Goal: Task Accomplishment & Management: Manage account settings

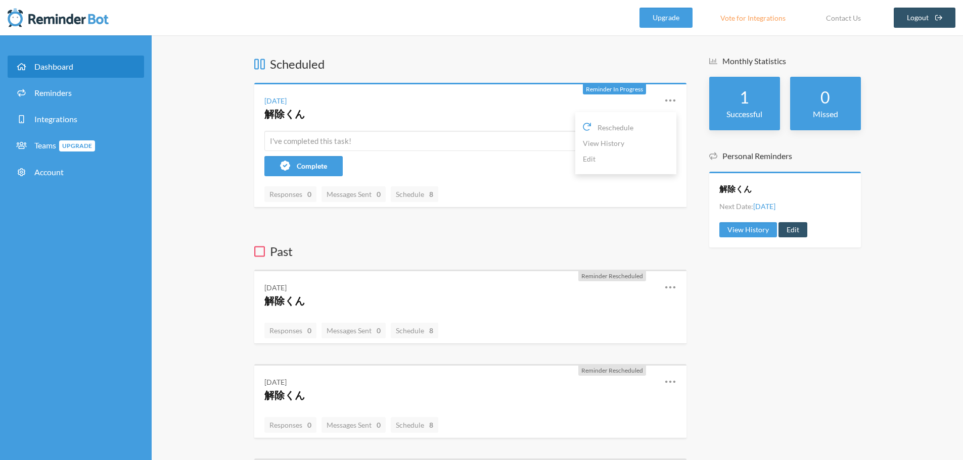
click at [671, 101] on icon at bounding box center [670, 101] width 12 height 12
click at [620, 158] on link "Edit" at bounding box center [626, 159] width 86 height 16
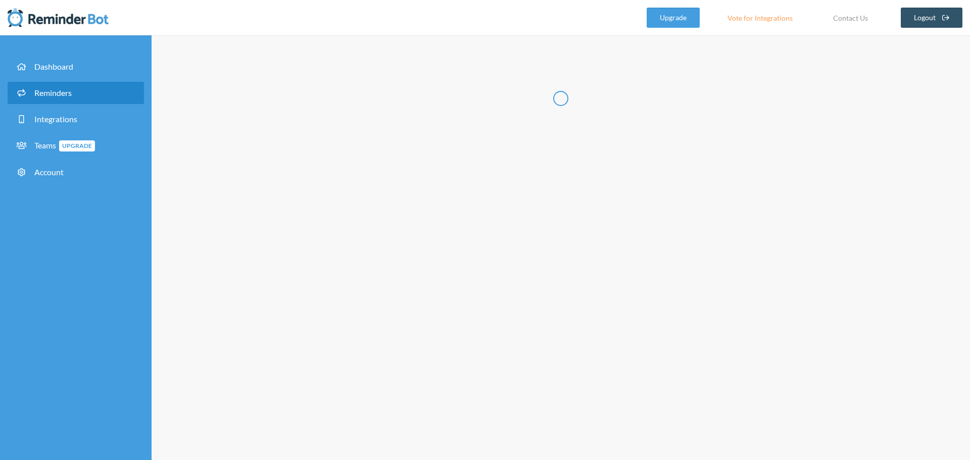
radio input "false"
radio input "true"
type input "解除くん"
select select "09:00:00"
select select "spaces/AAQAdQxCQy8"
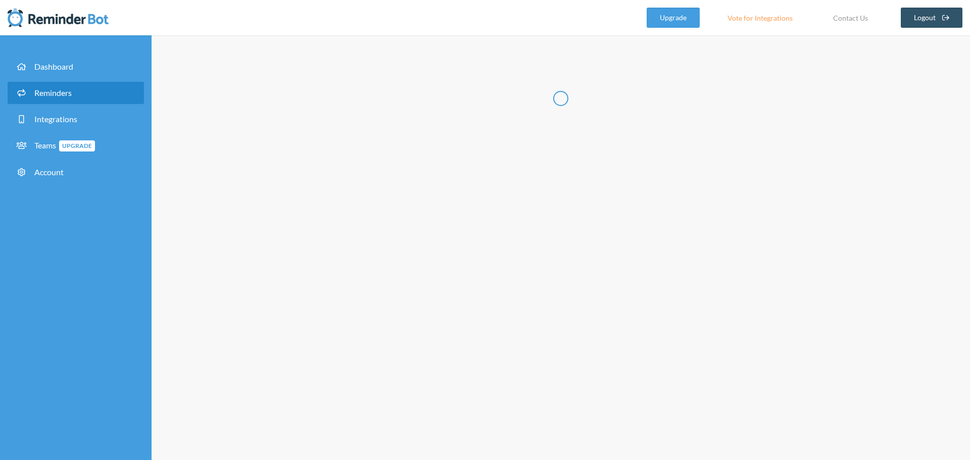
select select "10:00:00"
select select "spaces/AAQAdQxCQy8"
select select "12:00:00"
select select "spaces/AAQAdQxCQy8"
select select "13:00:00"
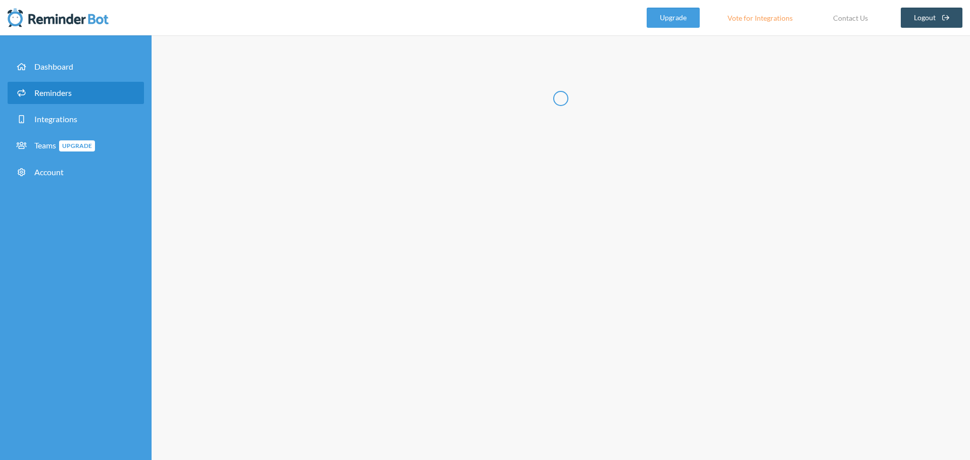
select select "spaces/AAQAdQxCQy8"
select select "15:00:00"
select select "spaces/AAQAdQxCQy8"
select select "16:00:00"
select select "spaces/AAQAdQxCQy8"
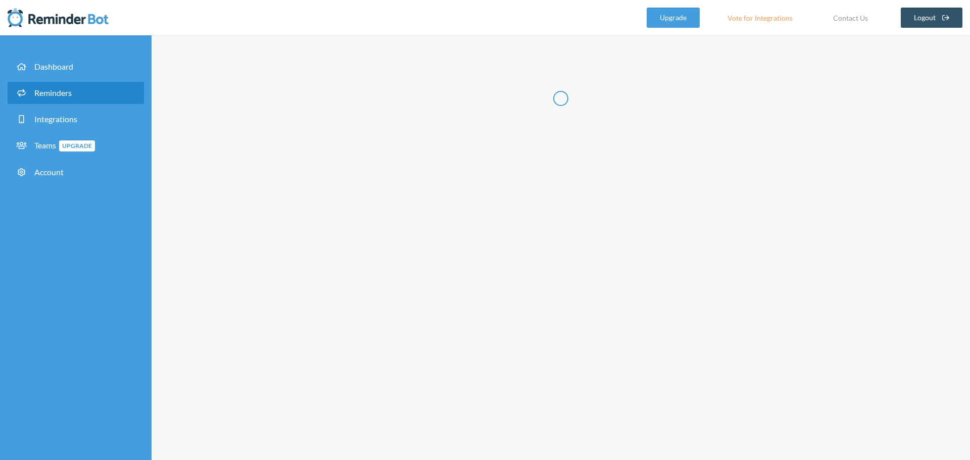
select select "17:00:00"
select select "spaces/AAQAdQxCQy8"
select select "18:00:00"
select select "spaces/AAQAdQxCQy8"
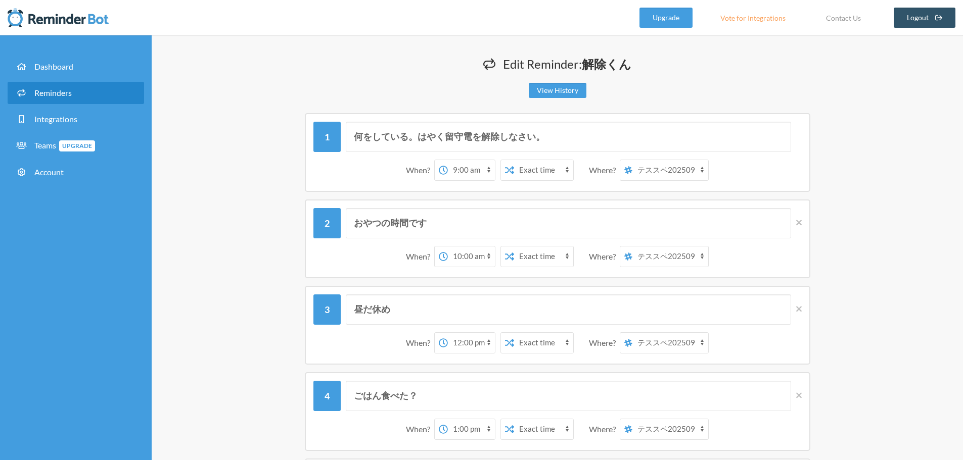
click at [689, 172] on select "[PERSON_NAME] テススペ202509 マイスペース" at bounding box center [670, 170] width 76 height 20
click at [850, 174] on div "何をしている。はやく留守電を解除しなさい。 When? 12:00 am 12:15 am 12:30 am 12:45 am 1:00 am 1:15 am…" at bounding box center [557, 152] width 606 height 79
click at [89, 18] on img at bounding box center [58, 18] width 101 height 20
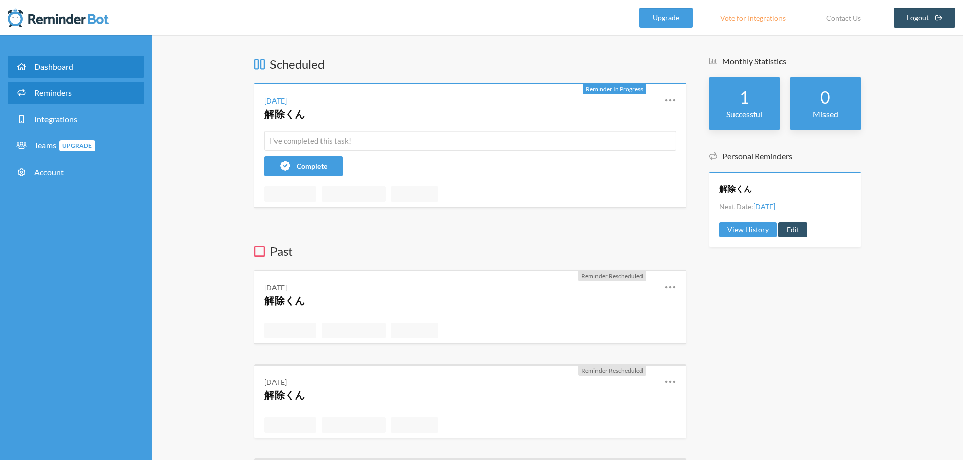
click at [72, 97] on span "Reminders" at bounding box center [52, 93] width 37 height 10
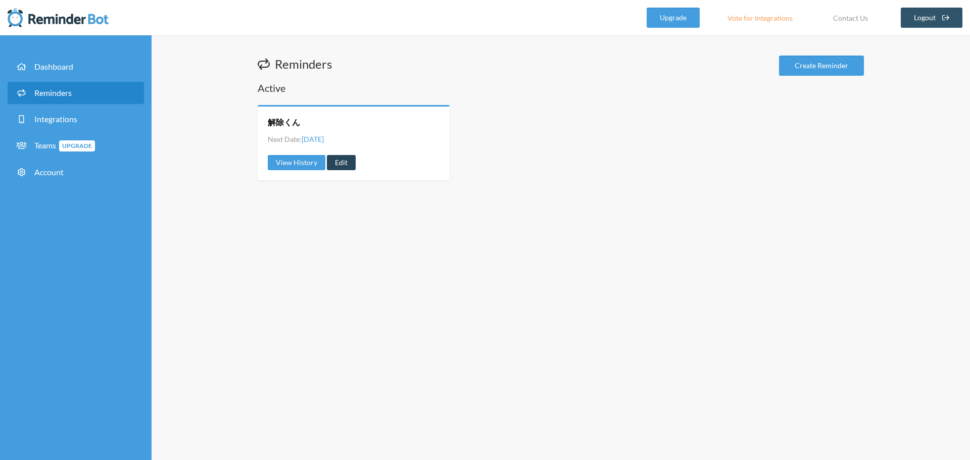
click at [345, 159] on link "Edit" at bounding box center [341, 162] width 29 height 15
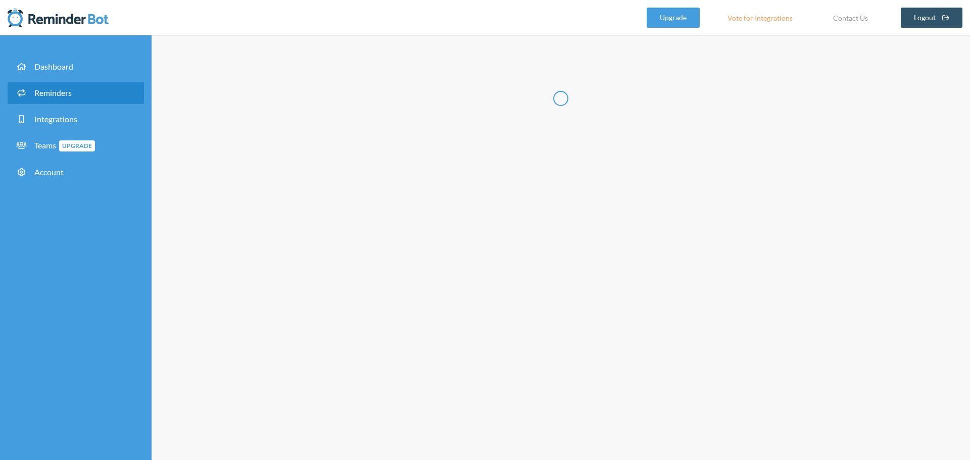
radio input "false"
radio input "true"
type input "解除くん"
select select "09:00:00"
select select "spaces/AAQAdQxCQy8"
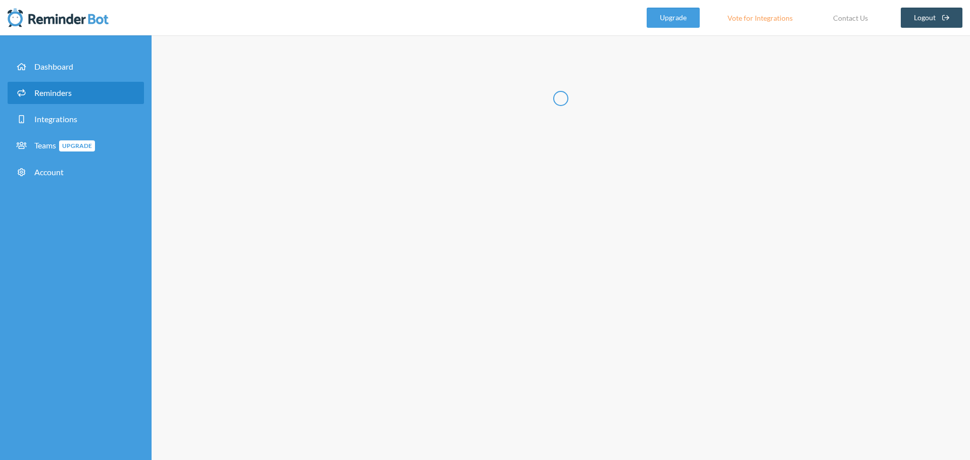
select select "10:00:00"
select select "spaces/AAQAdQxCQy8"
select select "12:00:00"
select select "spaces/AAQAdQxCQy8"
select select "13:00:00"
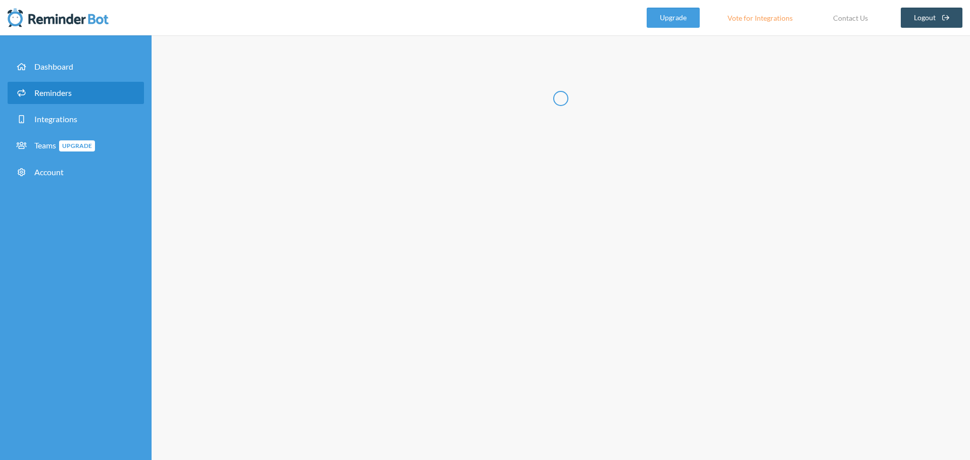
select select "spaces/AAQAdQxCQy8"
select select "15:00:00"
select select "spaces/AAQAdQxCQy8"
select select "16:00:00"
select select "spaces/AAQAdQxCQy8"
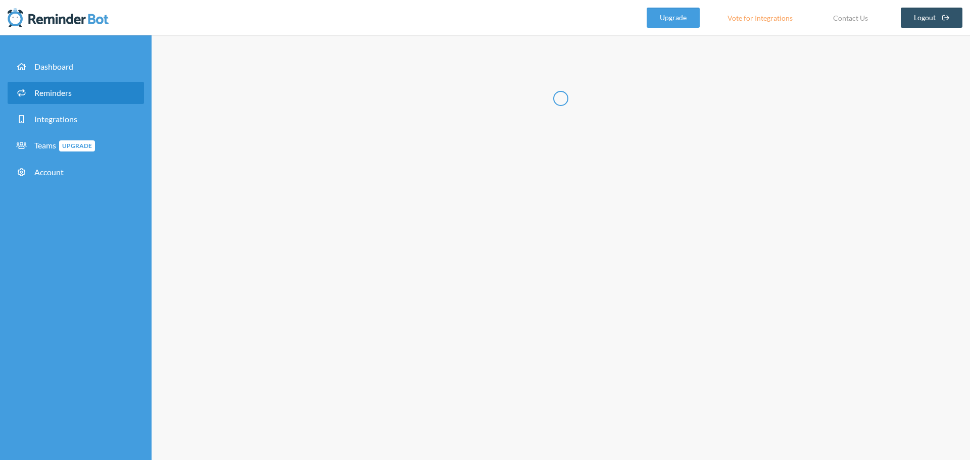
select select "17:00:00"
select select "spaces/AAQAdQxCQy8"
select select "18:00:00"
select select "spaces/AAQAdQxCQy8"
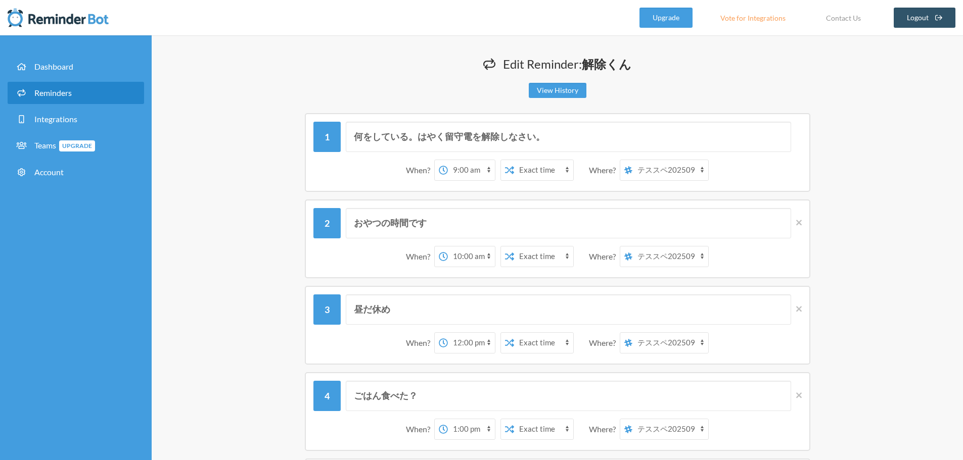
click at [685, 171] on select "横山克久 テススペ202509 テストスペシャル202509 マイスペース" at bounding box center [670, 170] width 76 height 20
